Goal: Task Accomplishment & Management: Use online tool/utility

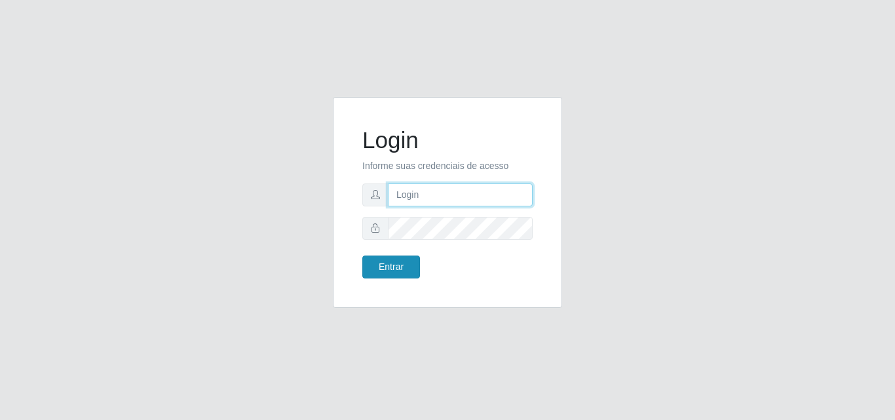
type input "[EMAIL_ADDRESS][DOMAIN_NAME]"
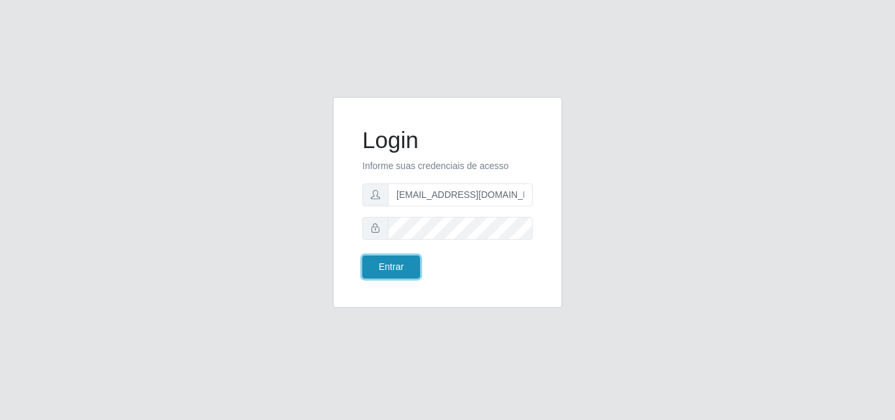
click at [393, 266] on button "Entrar" at bounding box center [391, 267] width 58 height 23
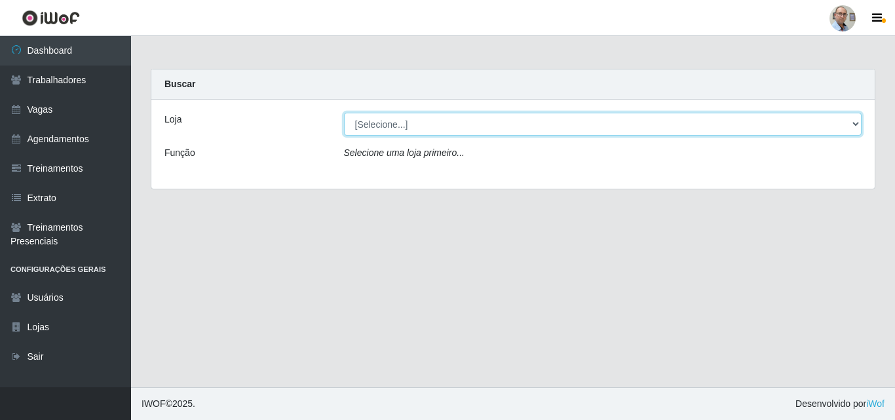
click at [517, 128] on select "[Selecione...] Mar Vermelho - Loja 04" at bounding box center [603, 124] width 518 height 23
select select "251"
click at [344, 113] on select "[Selecione...] Mar Vermelho - Loja 04" at bounding box center [603, 124] width 518 height 23
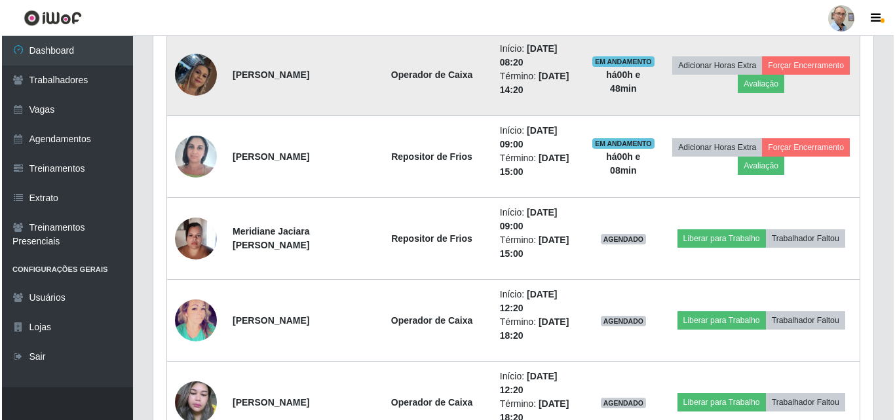
scroll to position [1573, 0]
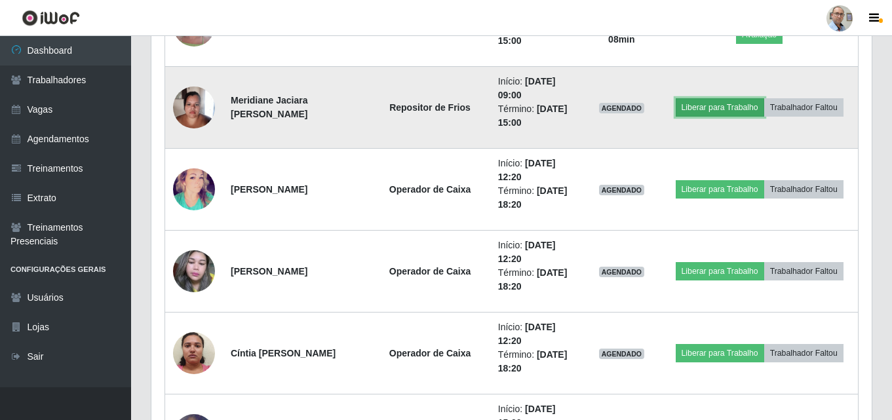
click at [717, 111] on button "Liberar para Trabalho" at bounding box center [720, 107] width 88 height 18
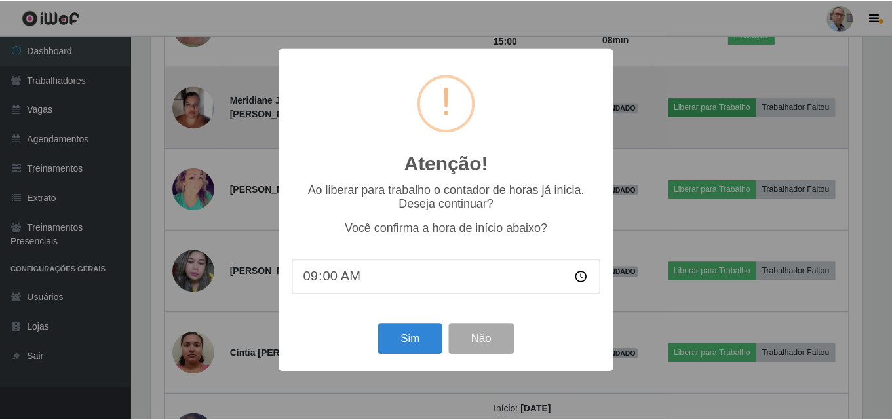
scroll to position [272, 714]
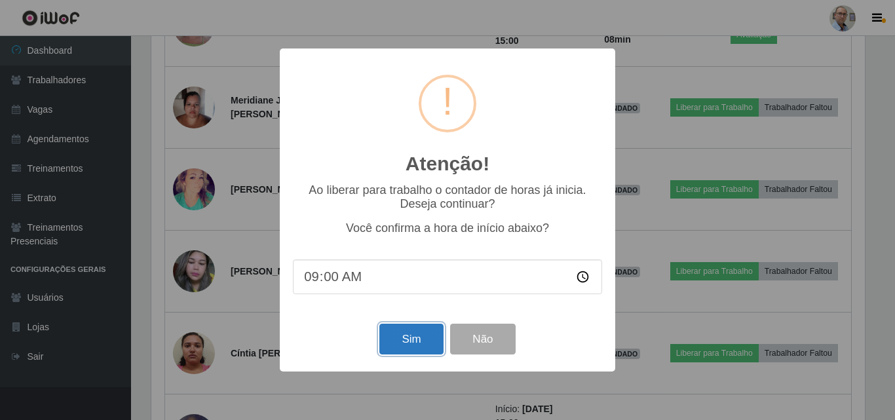
click at [404, 346] on button "Sim" at bounding box center [411, 339] width 64 height 31
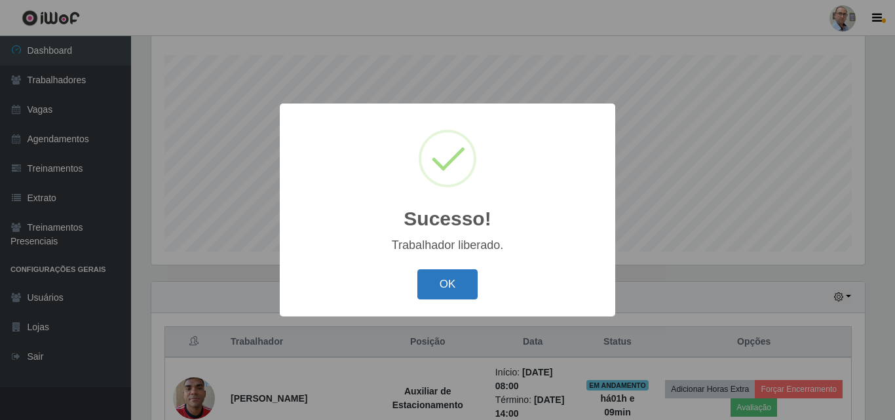
click at [450, 278] on button "OK" at bounding box center [448, 284] width 61 height 31
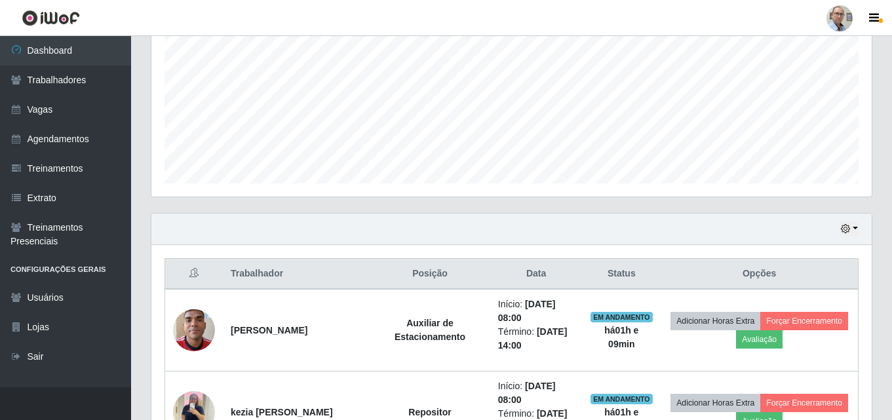
scroll to position [262, 0]
